Goal: Information Seeking & Learning: Learn about a topic

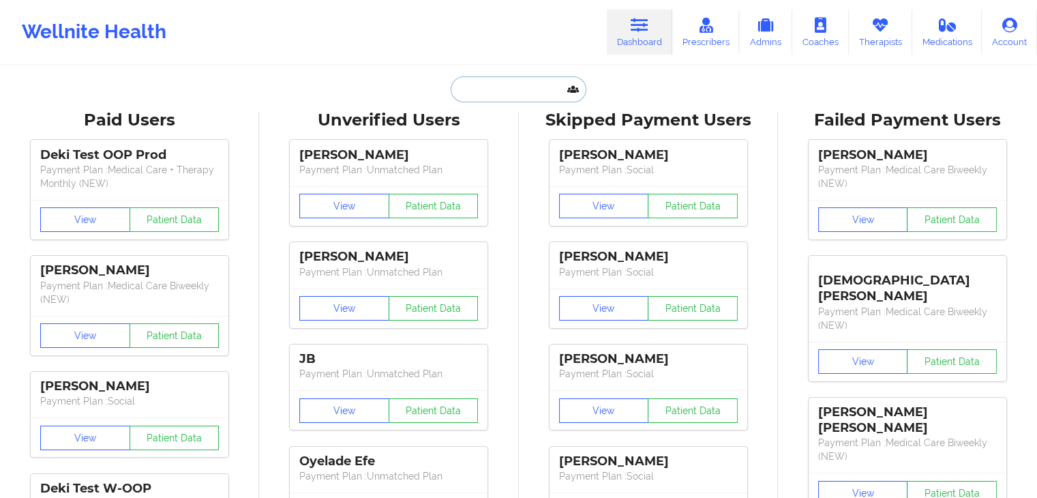
click at [488, 91] on input "text" at bounding box center [518, 89] width 135 height 26
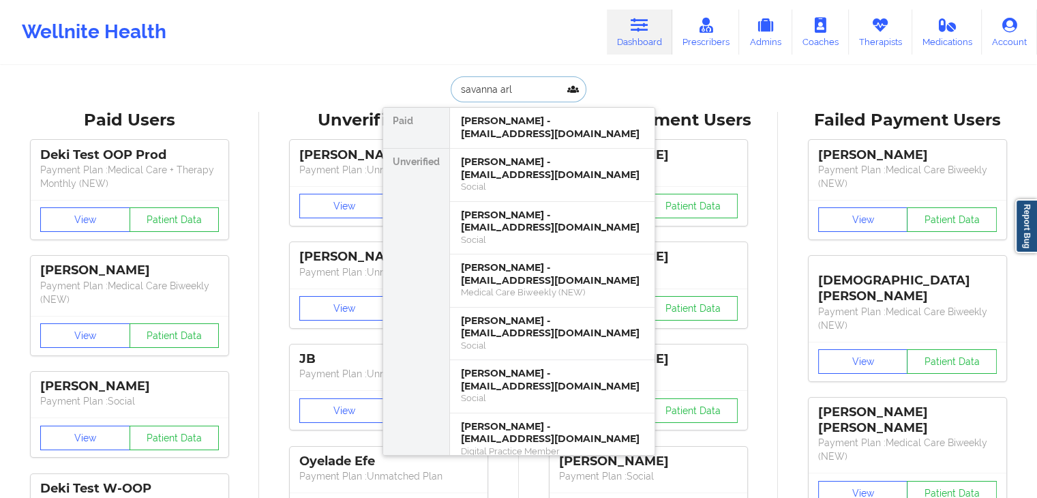
type input "savanna ar"
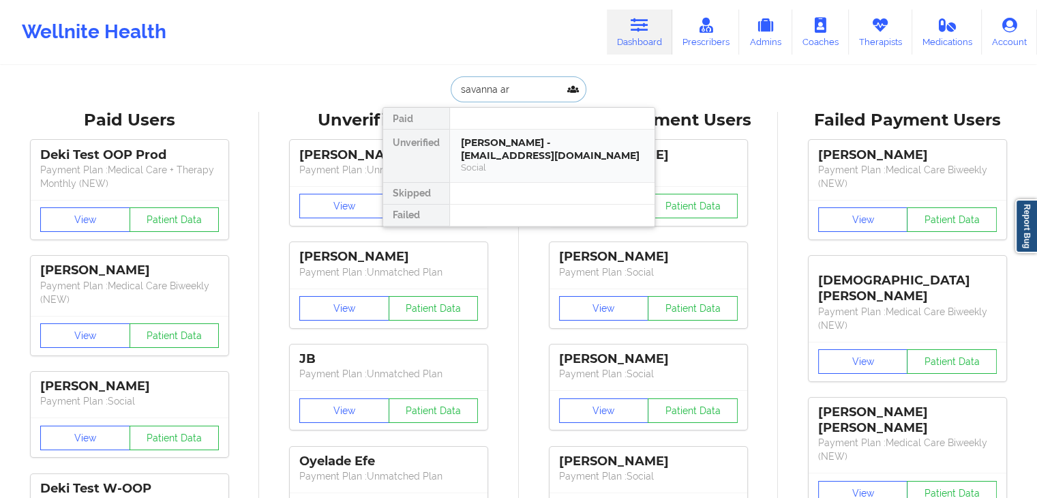
click at [520, 147] on div "[PERSON_NAME] - [EMAIL_ADDRESS][DOMAIN_NAME]" at bounding box center [552, 148] width 183 height 25
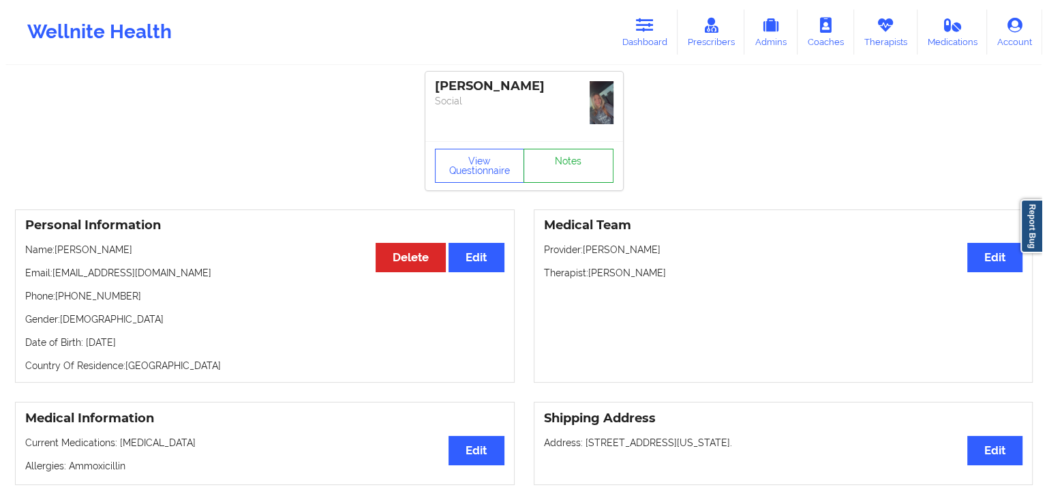
scroll to position [66, 0]
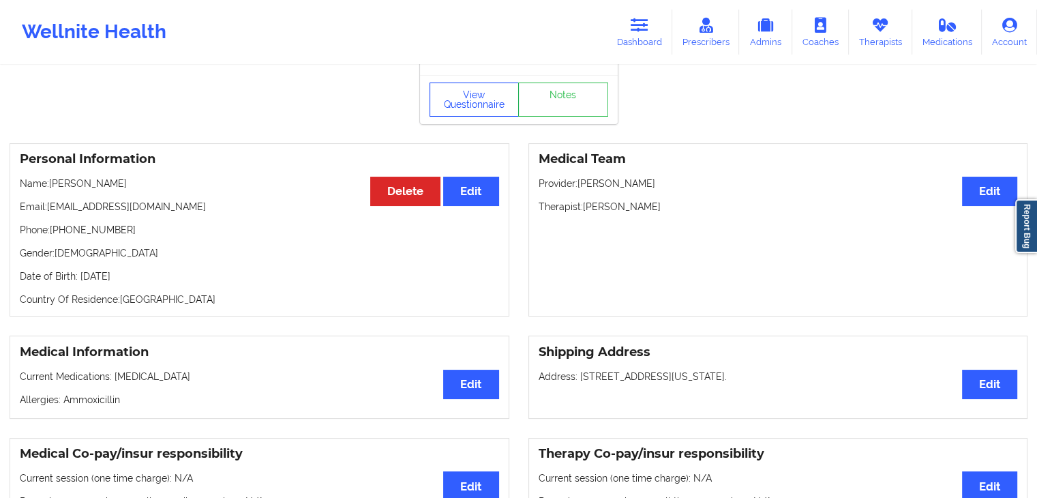
click at [473, 99] on button "View Questionnaire" at bounding box center [475, 100] width 90 height 34
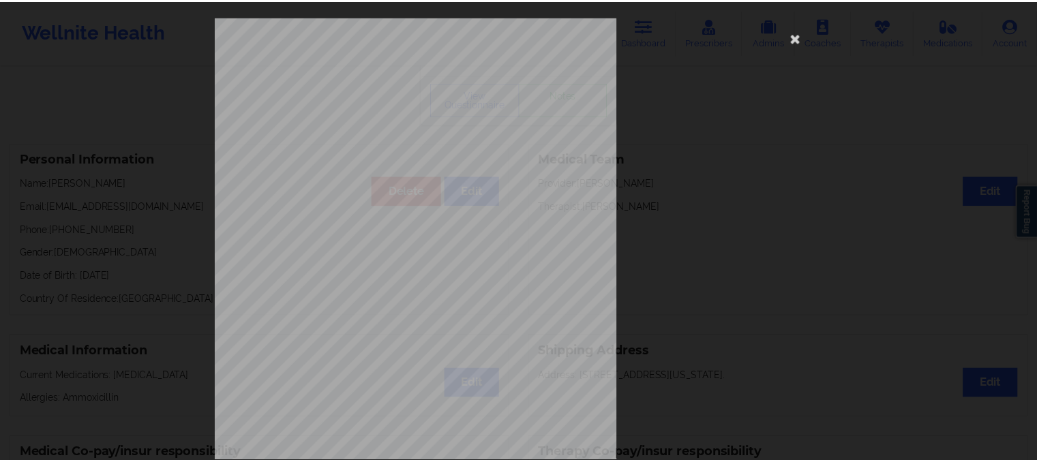
scroll to position [0, 0]
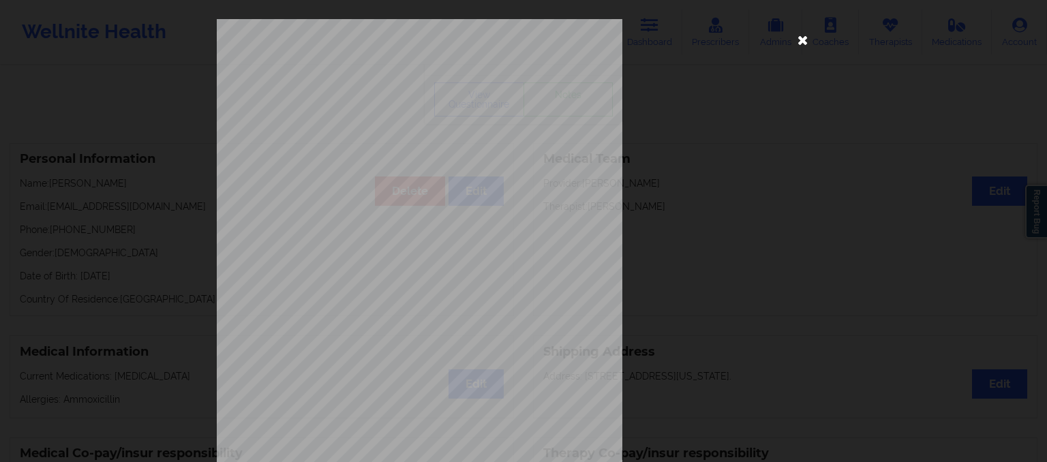
click at [800, 40] on icon at bounding box center [803, 40] width 22 height 22
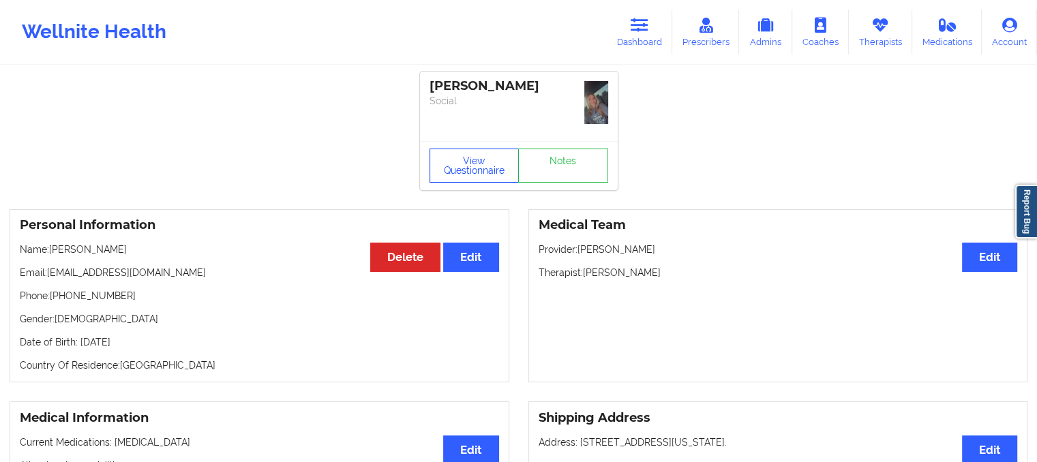
click at [472, 173] on button "View Questionnaire" at bounding box center [475, 166] width 90 height 34
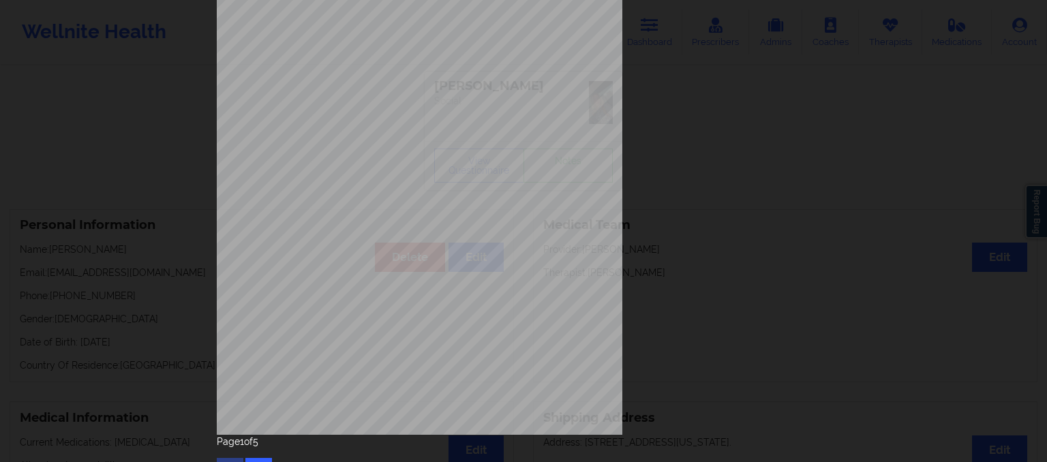
scroll to position [188, 0]
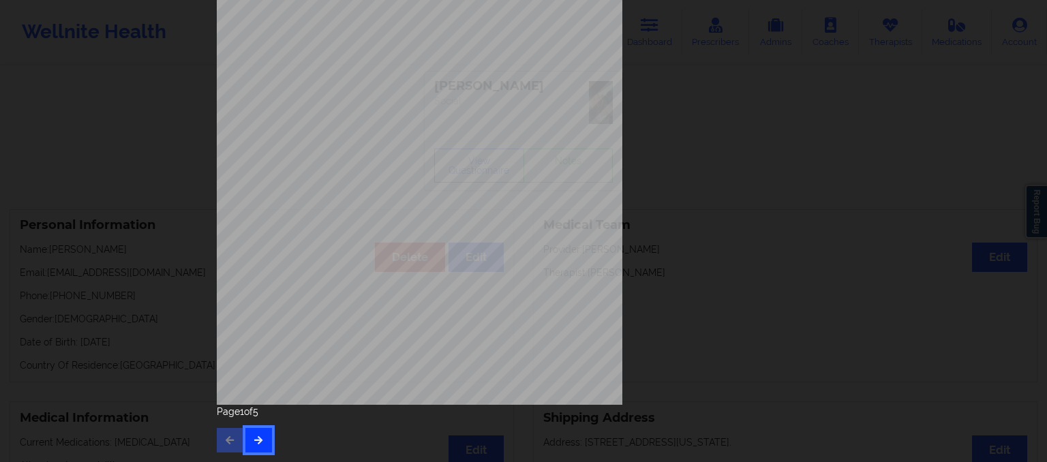
click at [248, 446] on button "button" at bounding box center [258, 440] width 27 height 25
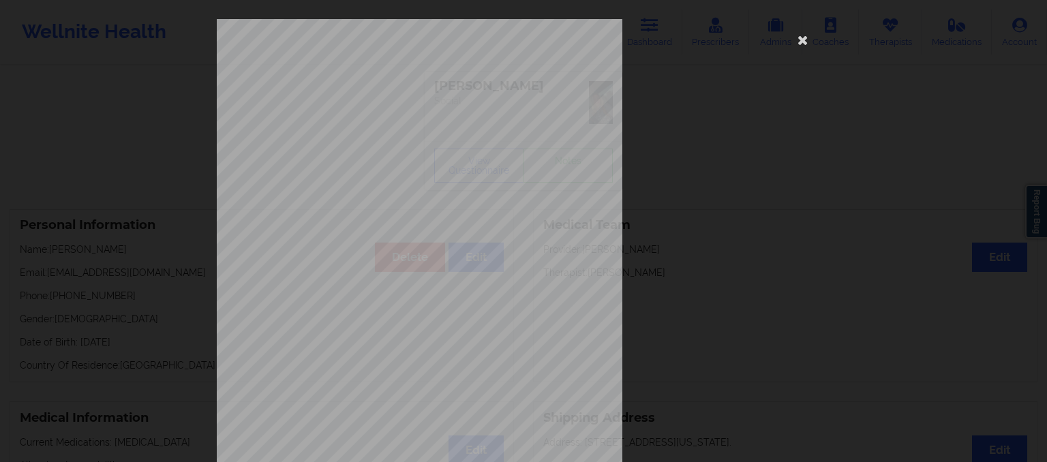
click at [372, 321] on span "Trouble falling or staying asleep, or sleeping too much" at bounding box center [448, 322] width 171 height 8
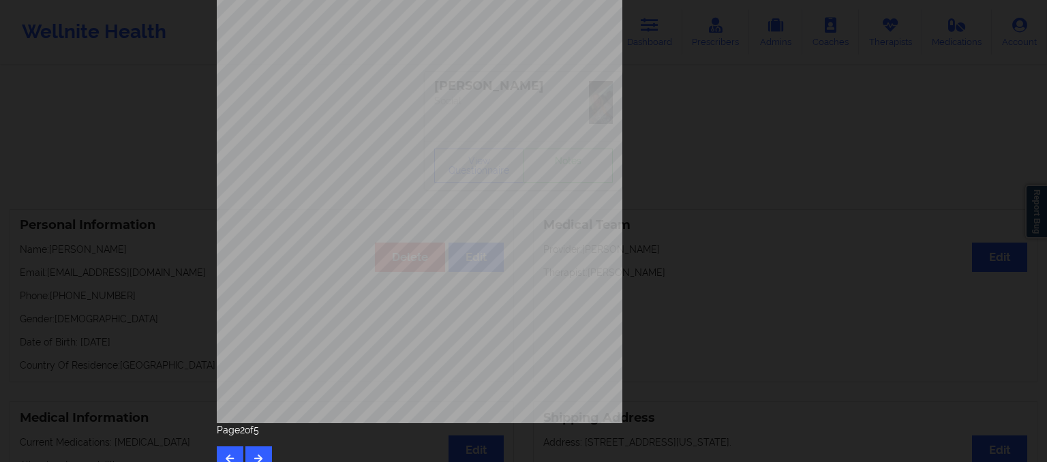
scroll to position [188, 0]
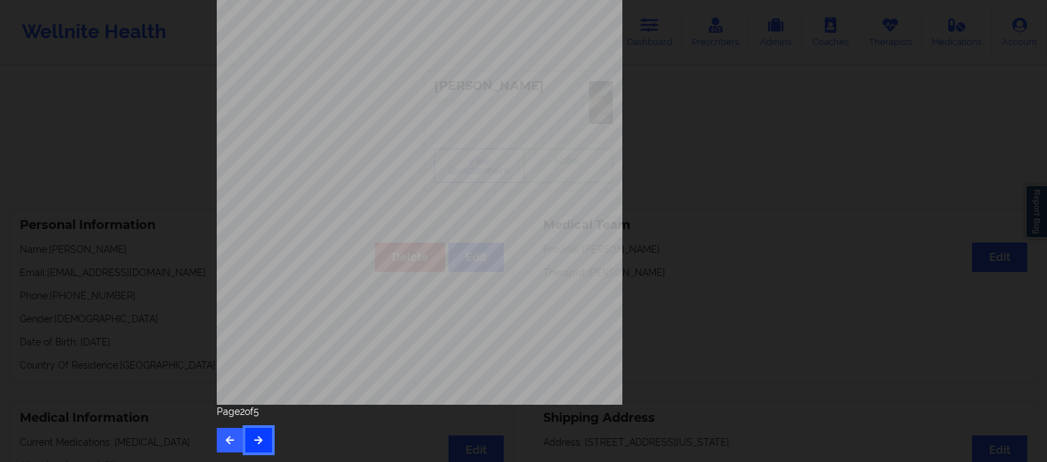
click at [253, 437] on icon "button" at bounding box center [259, 440] width 12 height 8
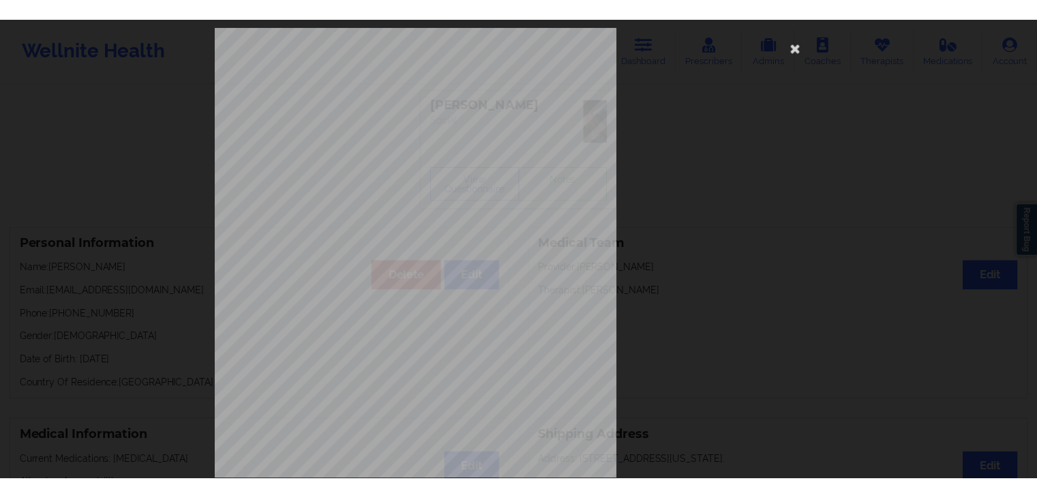
scroll to position [0, 0]
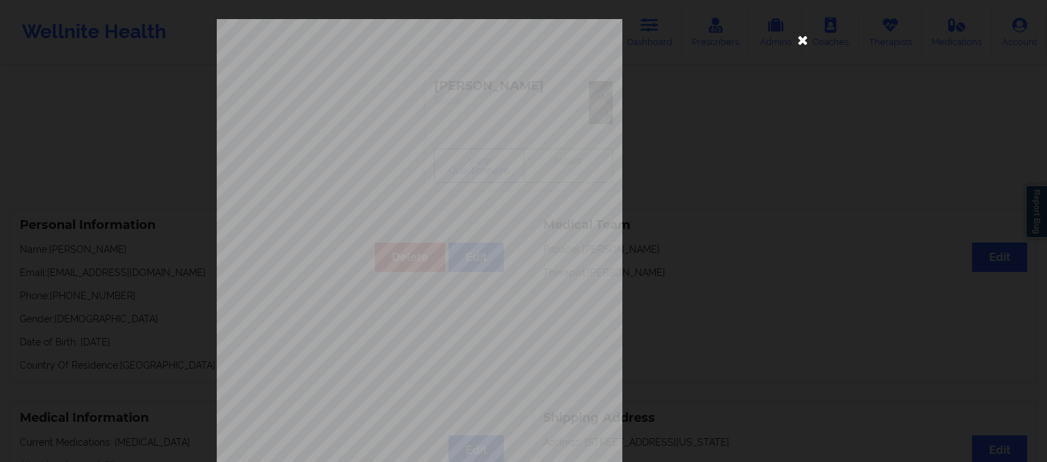
click at [801, 39] on icon at bounding box center [803, 40] width 22 height 22
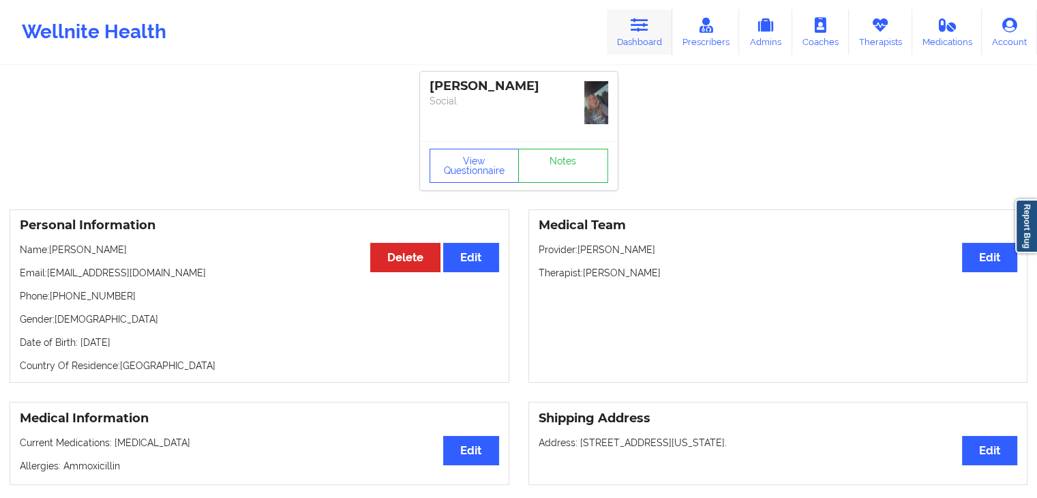
click at [637, 40] on link "Dashboard" at bounding box center [639, 32] width 65 height 45
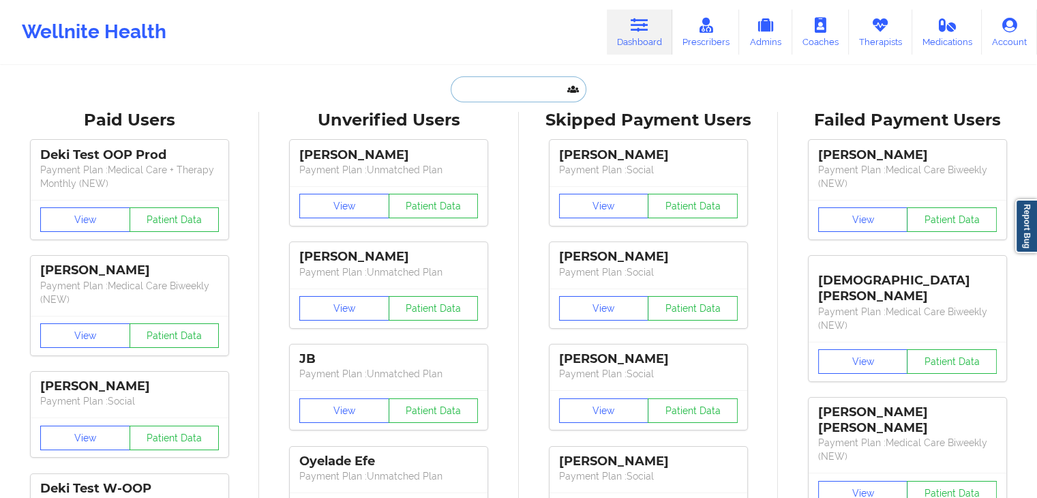
click at [466, 90] on input "text" at bounding box center [518, 89] width 135 height 26
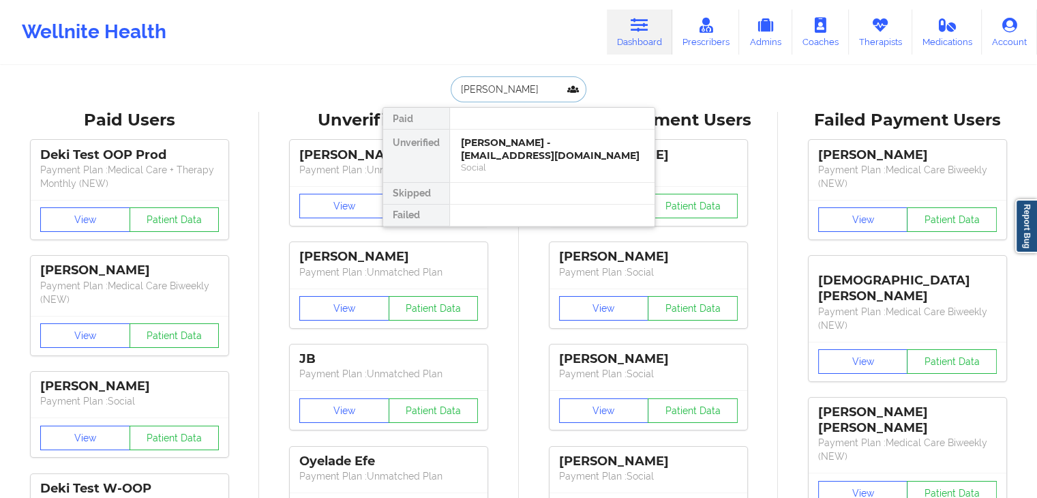
type input "[PERSON_NAME]"
click at [506, 148] on div "[PERSON_NAME] [PERSON_NAME] - [EMAIL_ADDRESS][DOMAIN_NAME]" at bounding box center [552, 148] width 183 height 25
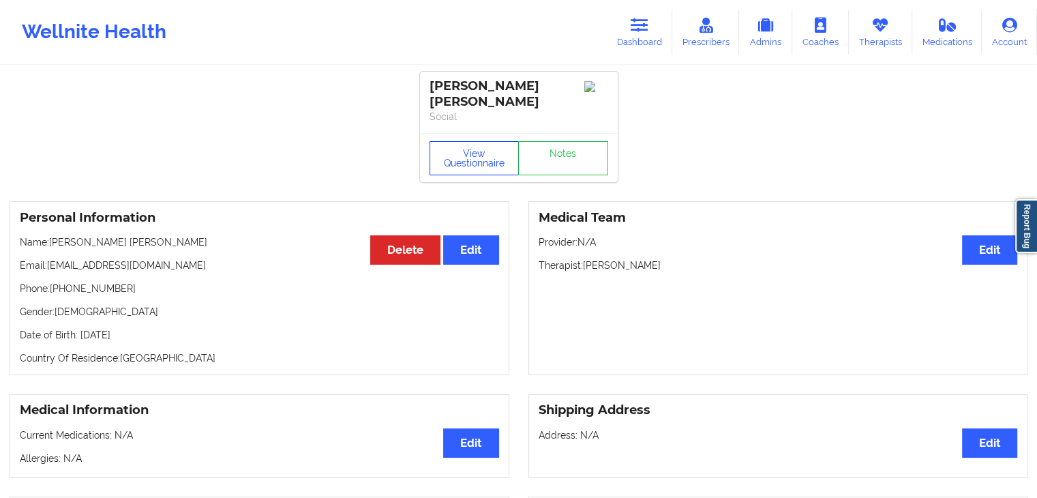
click at [505, 156] on button "View Questionnaire" at bounding box center [475, 158] width 90 height 34
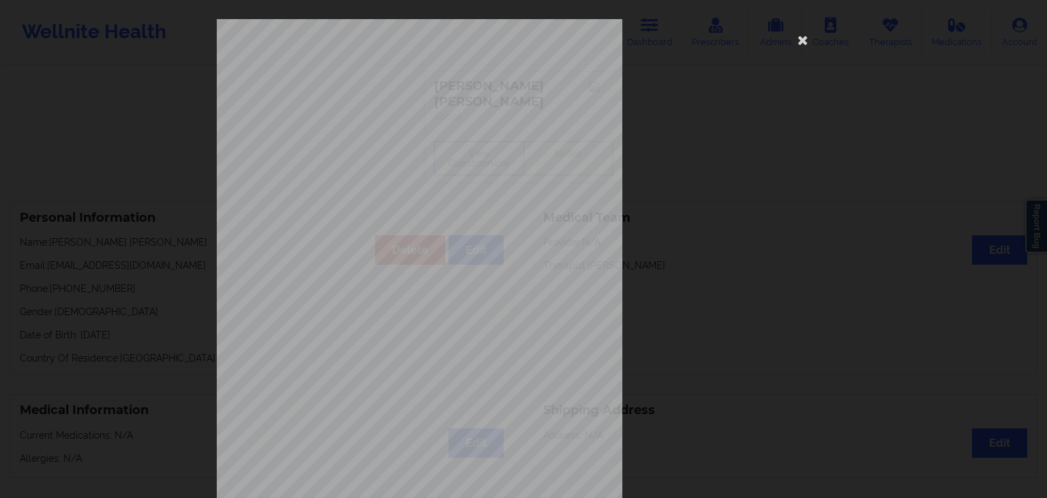
click at [370, 245] on span "Do you have any drug allergies ?" at bounding box center [409, 243] width 105 height 8
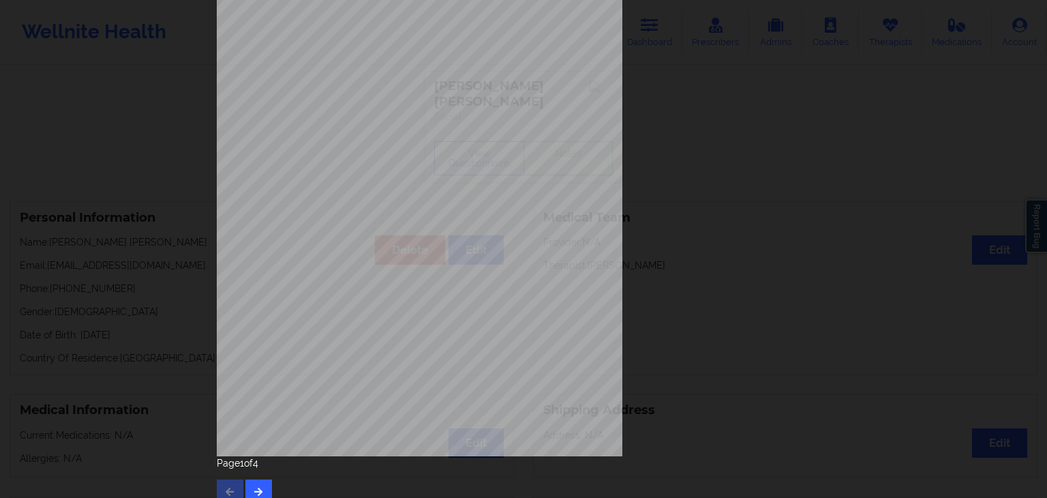
scroll to position [153, 0]
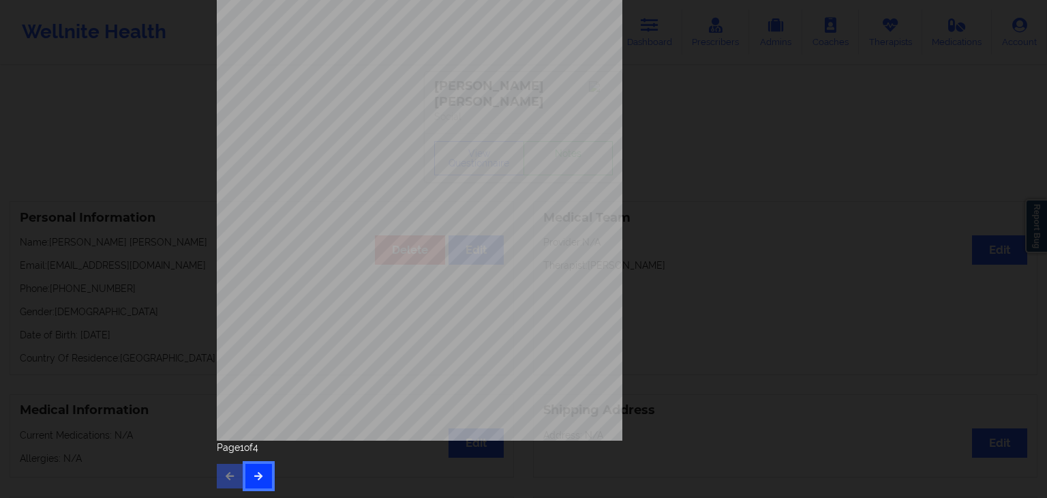
click at [259, 477] on icon "button" at bounding box center [259, 475] width 12 height 8
click at [256, 473] on icon "button" at bounding box center [259, 475] width 12 height 8
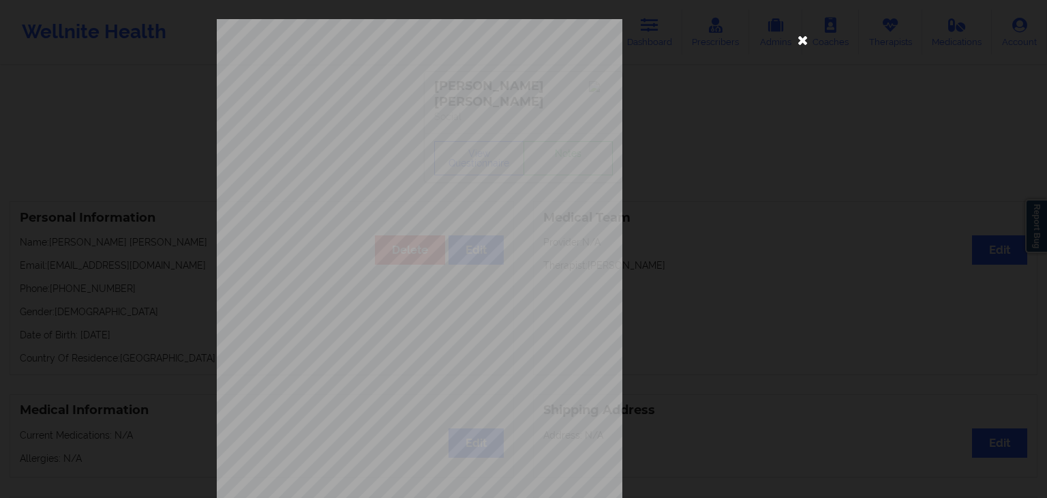
click at [792, 39] on icon at bounding box center [803, 40] width 22 height 22
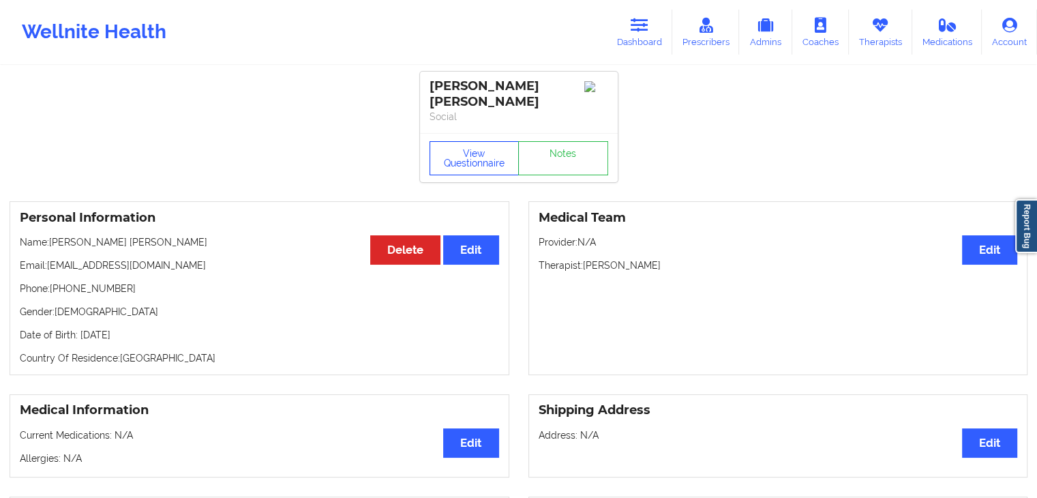
click at [487, 143] on button "View Questionnaire" at bounding box center [475, 158] width 90 height 34
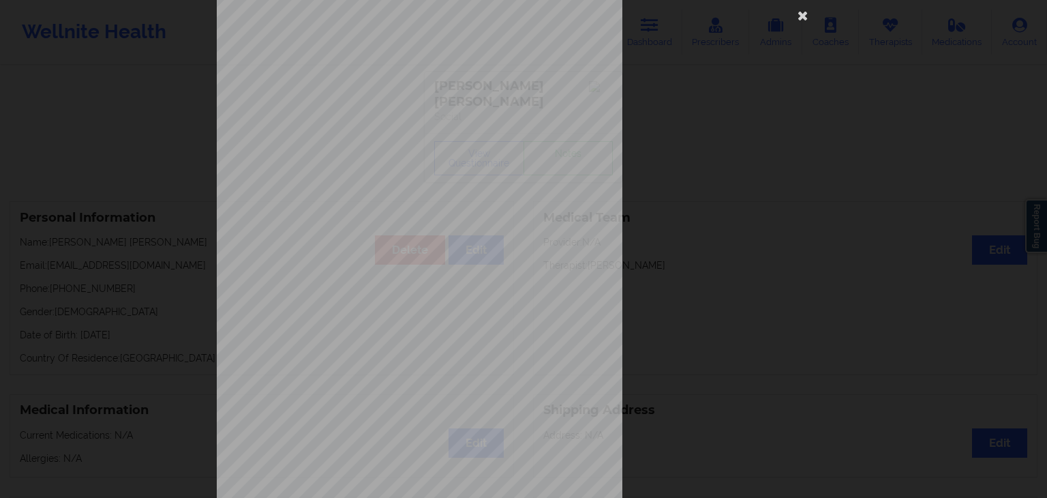
scroll to position [27, 0]
